Goal: Information Seeking & Learning: Learn about a topic

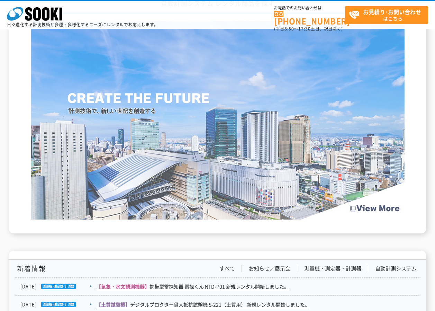
scroll to position [1004, 0]
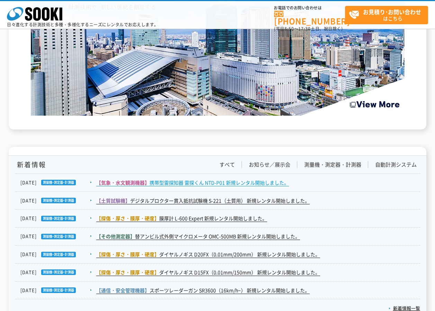
click at [149, 180] on span "【気象・水文観測機器】" at bounding box center [122, 182] width 53 height 7
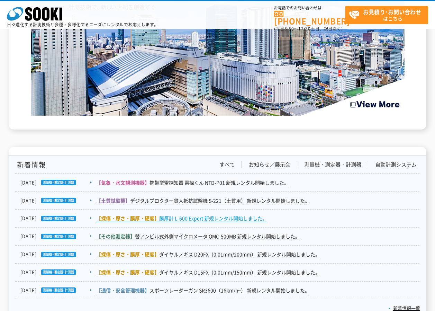
click at [159, 221] on link "【探傷・厚さ・膜厚・硬度】 膜厚計 L-600 Expert 新規レンタル開始しました。" at bounding box center [181, 218] width 171 height 7
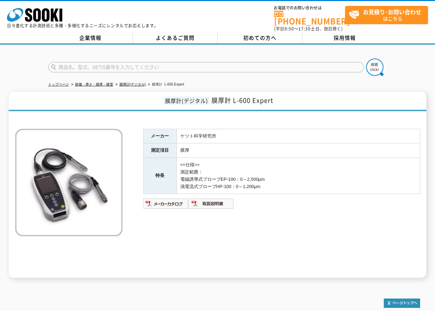
scroll to position [61, 0]
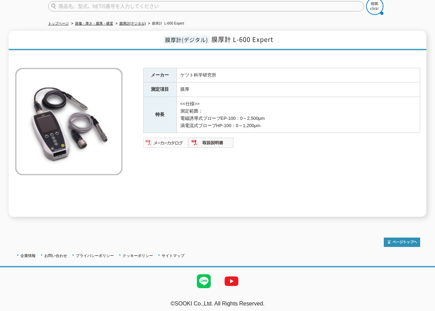
click at [180, 142] on img at bounding box center [165, 142] width 45 height 11
